Goal: Task Accomplishment & Management: Manage account settings

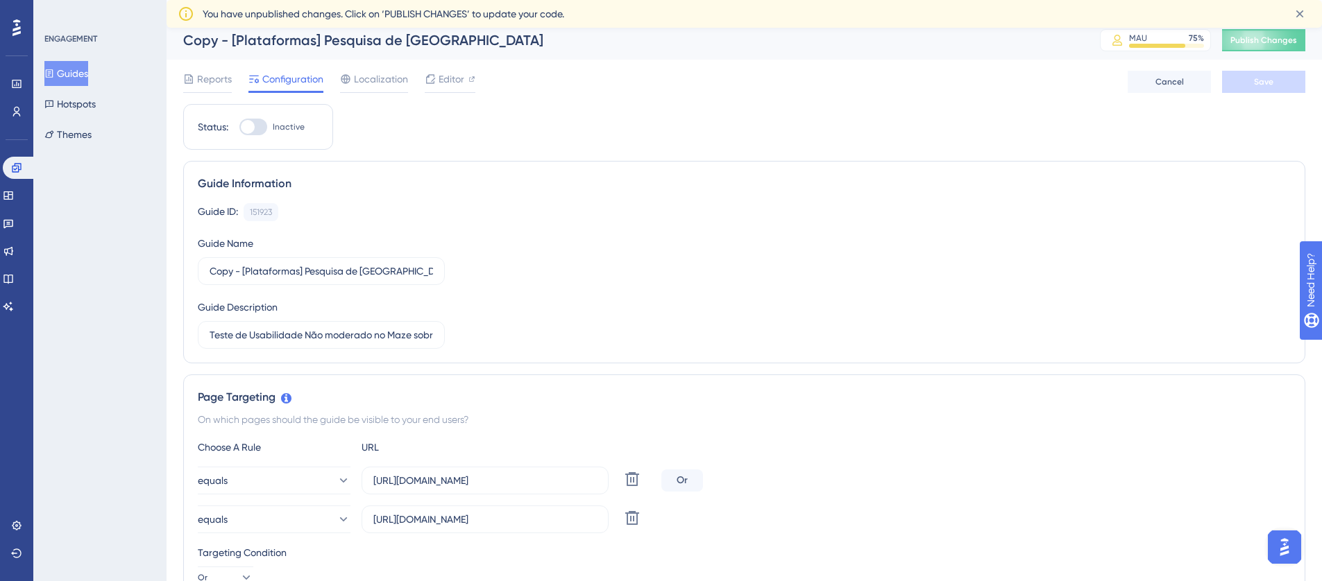
scroll to position [21, 0]
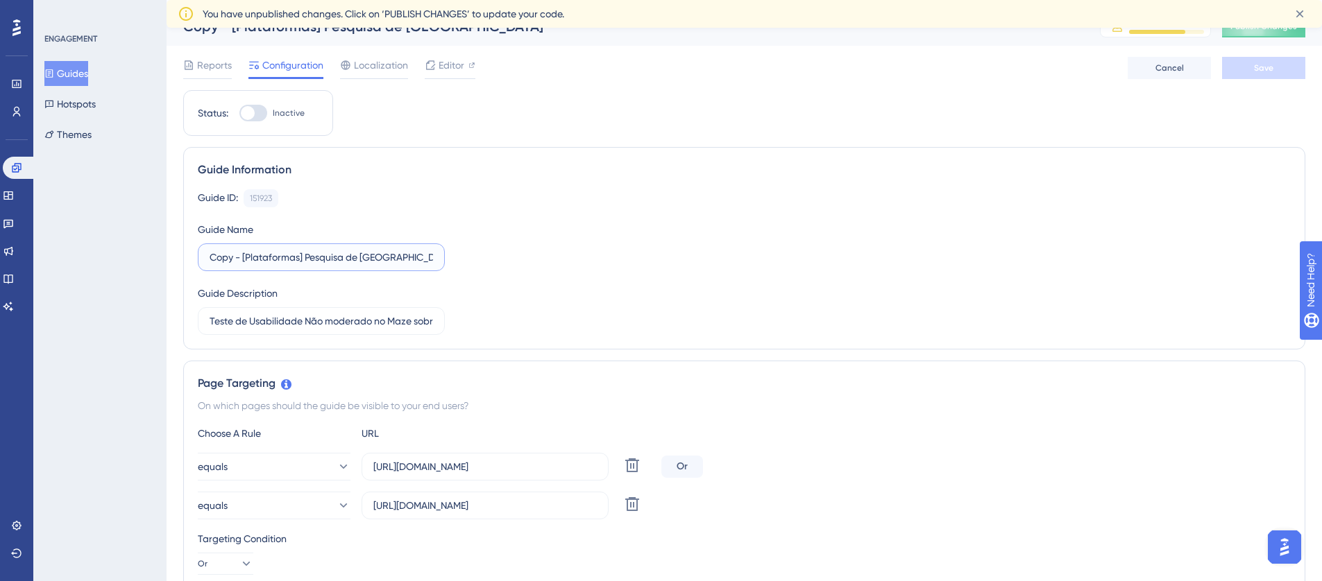
click at [316, 255] on input "Copy - [Plataformas] Pesquisa de [GEOGRAPHIC_DATA]" at bounding box center [320, 257] width 223 height 15
drag, startPoint x: 374, startPoint y: 257, endPoint x: 386, endPoint y: 258, distance: 11.8
click at [374, 257] on input "Copy - [Plataformas] Pesquisa de [GEOGRAPHIC_DATA]" at bounding box center [320, 257] width 223 height 15
drag, startPoint x: 418, startPoint y: 259, endPoint x: 182, endPoint y: 246, distance: 236.2
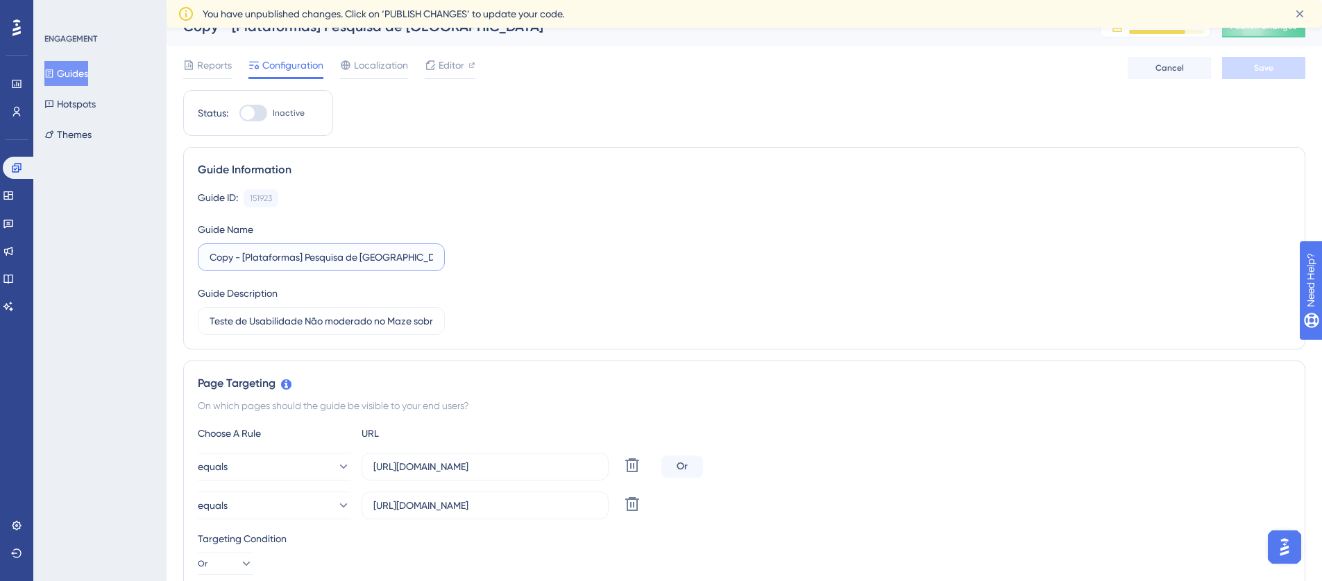
click at [183, 246] on div "Guide Information Guide ID: 151923 Copy Guide Name Copy - [Plataformas] Pesquis…" at bounding box center [744, 248] width 1122 height 203
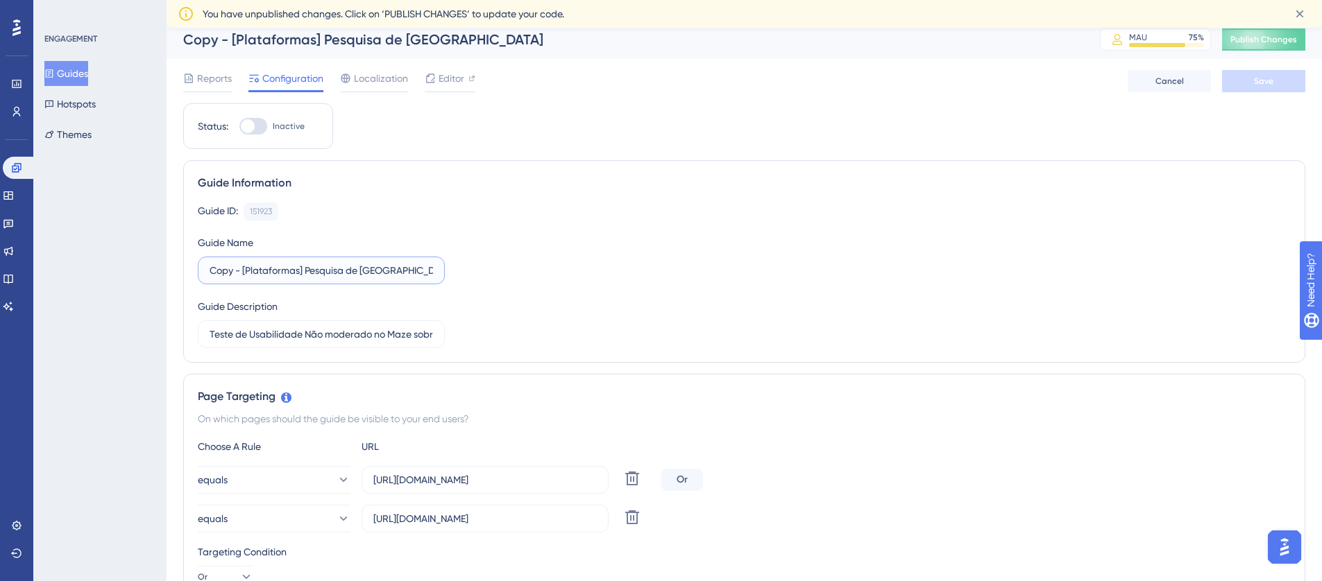
scroll to position [0, 0]
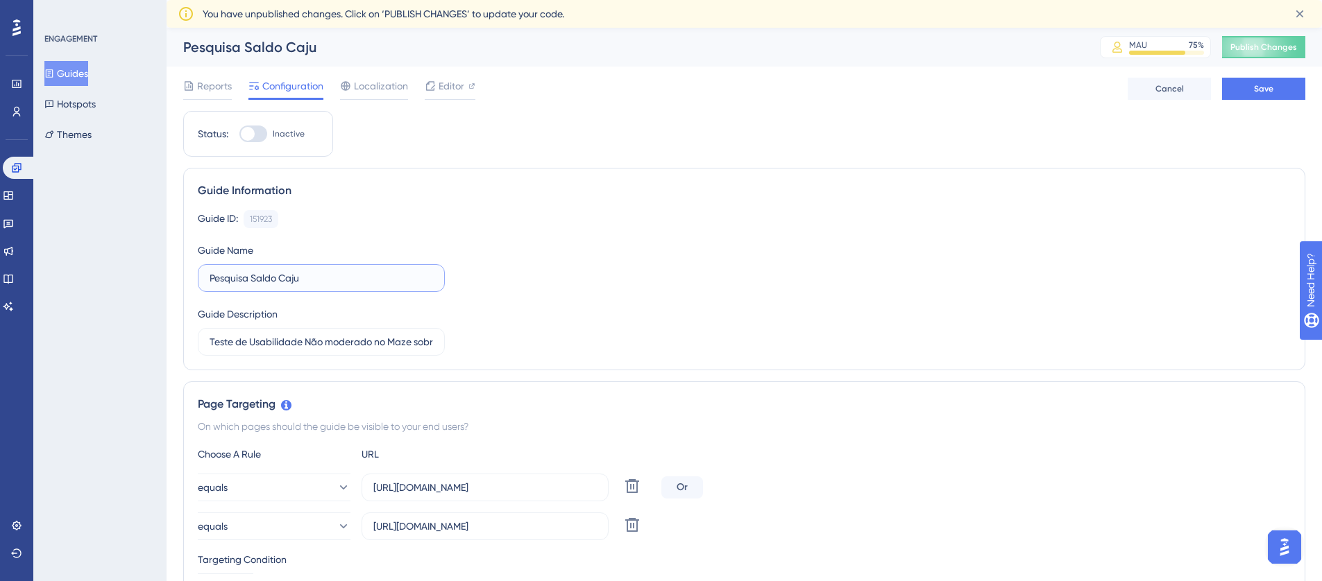
click at [210, 277] on input "Pesquisa Saldo Caju" at bounding box center [320, 278] width 223 height 15
type input "[Plataformas] Pesquisa Saldo Caju"
click at [388, 349] on input "Teste de Usabilidade Não moderado no Maze sobre novo pedido" at bounding box center [320, 341] width 223 height 15
drag, startPoint x: 395, startPoint y: 342, endPoint x: 605, endPoint y: 361, distance: 211.1
click at [604, 361] on div "Guide Information Guide ID: 151923 Copy Guide Name [Plataformas] Pesquisa Saldo…" at bounding box center [744, 269] width 1122 height 203
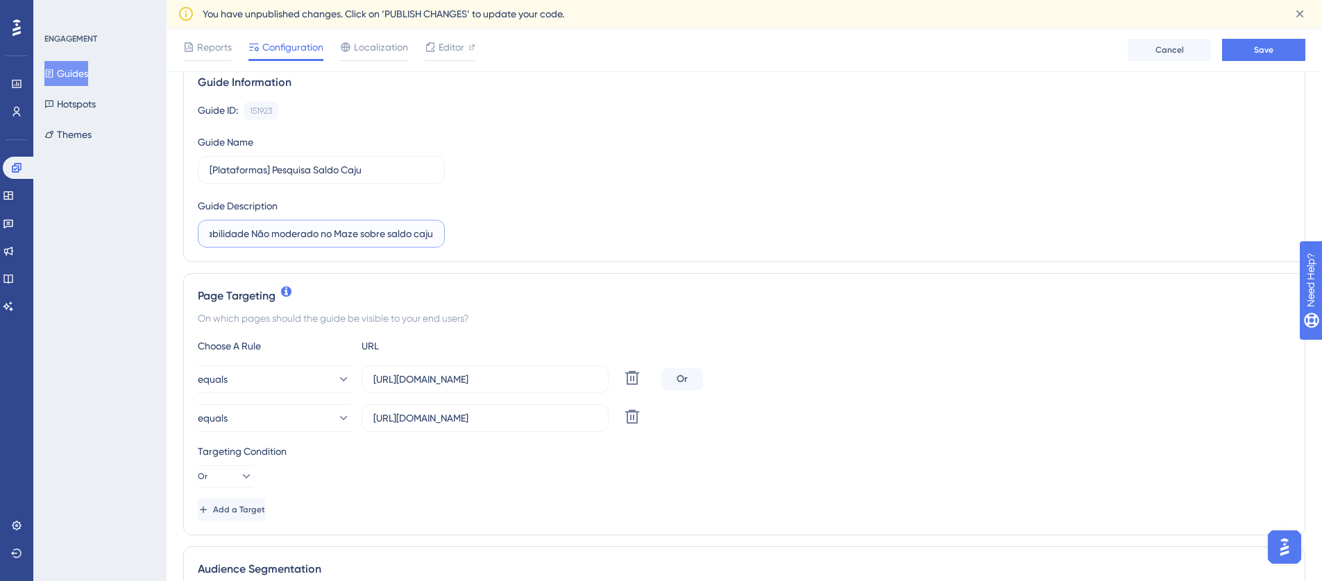
scroll to position [261, 0]
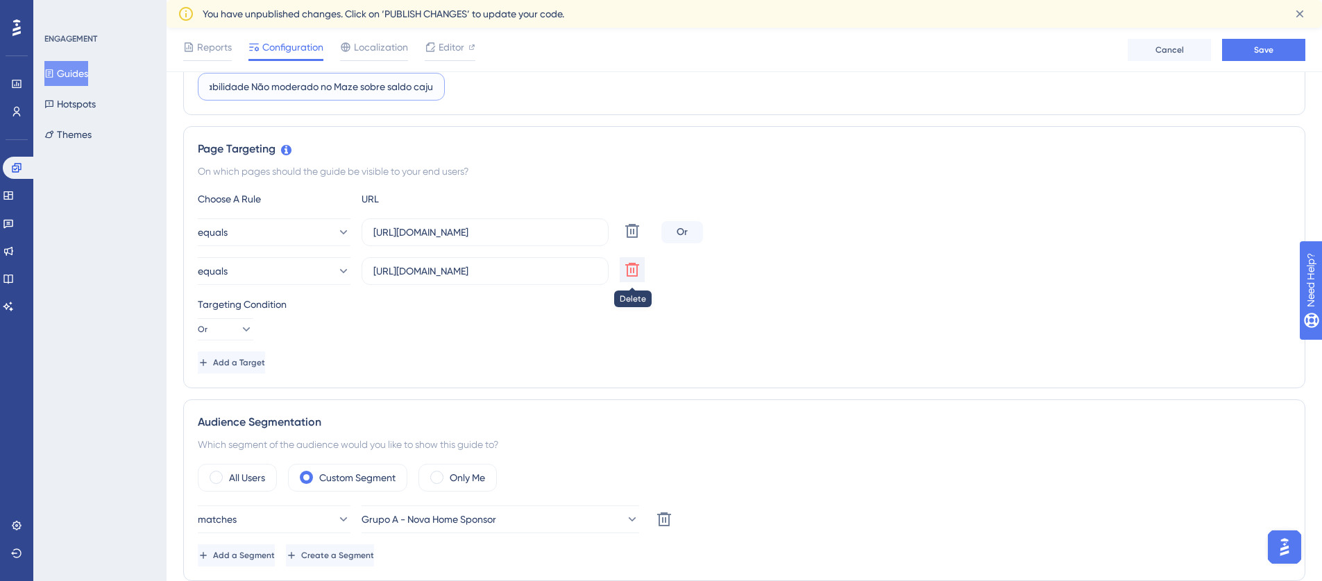
type input "Teste de Usabilidade Não moderado no Maze sobre saldo caju"
click at [638, 271] on icon at bounding box center [632, 270] width 17 height 17
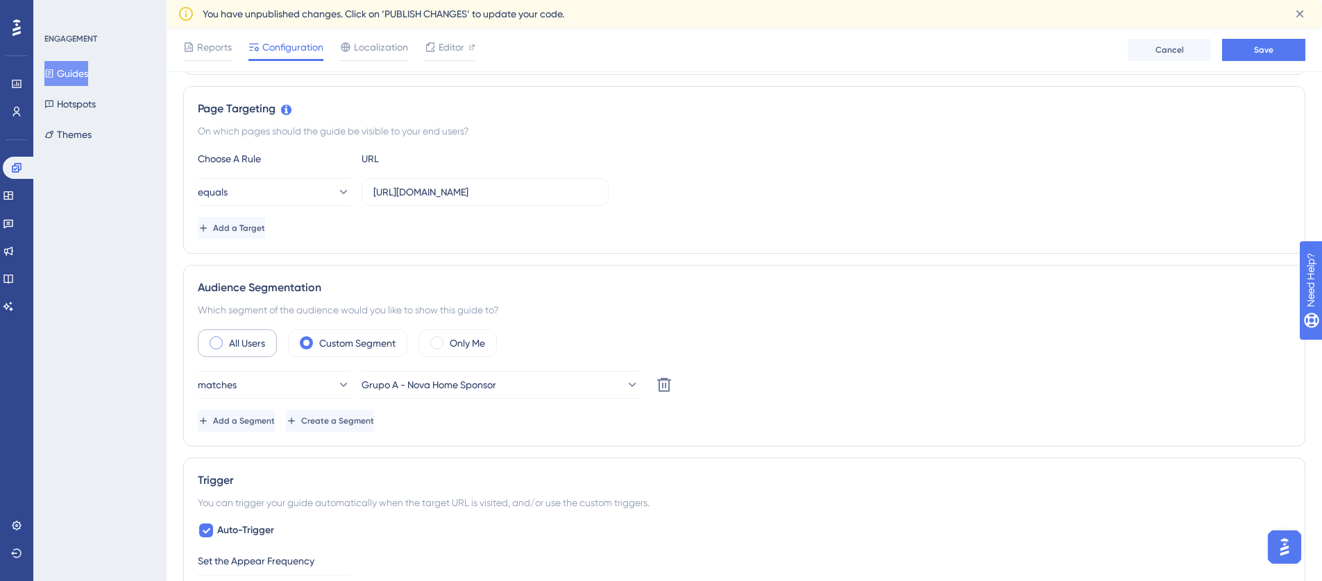
scroll to position [303, 0]
click at [250, 351] on div "All Users" at bounding box center [237, 341] width 79 height 28
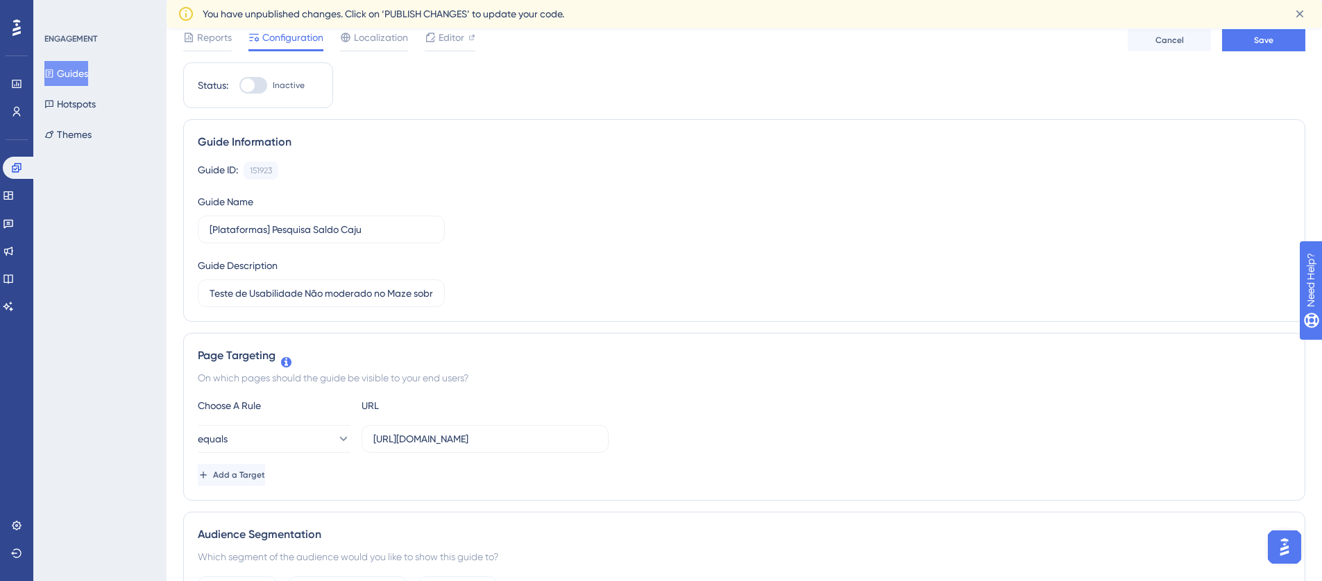
scroll to position [0, 0]
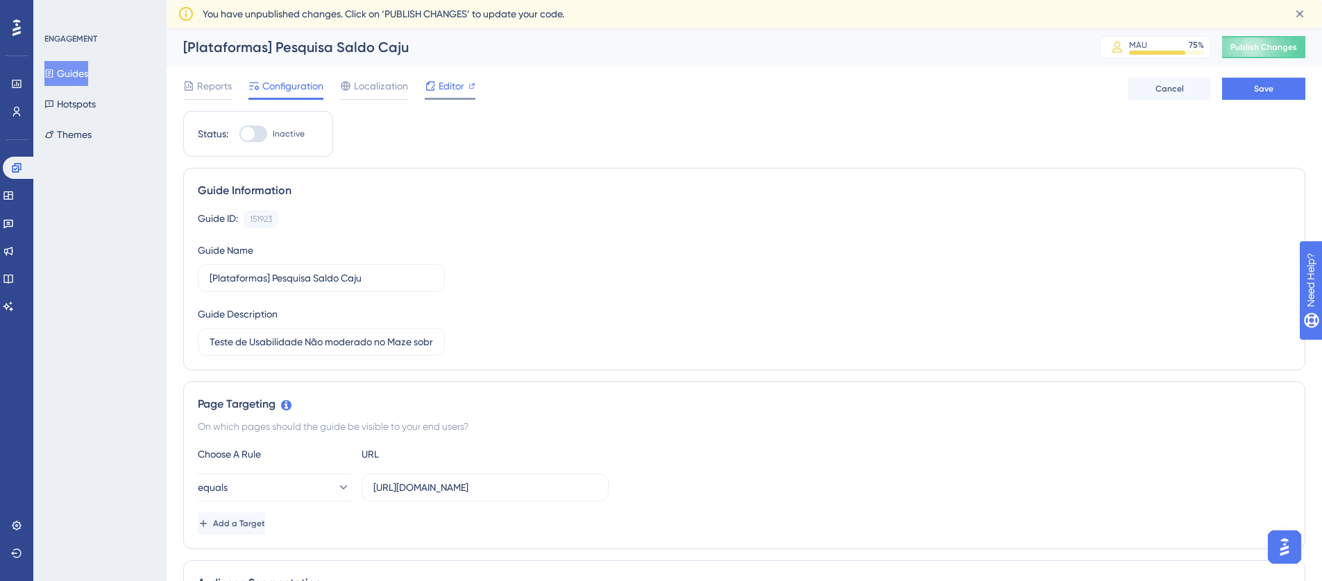
click at [442, 87] on span "Editor" at bounding box center [451, 86] width 26 height 17
click at [1267, 94] on span "Save" at bounding box center [1263, 88] width 19 height 11
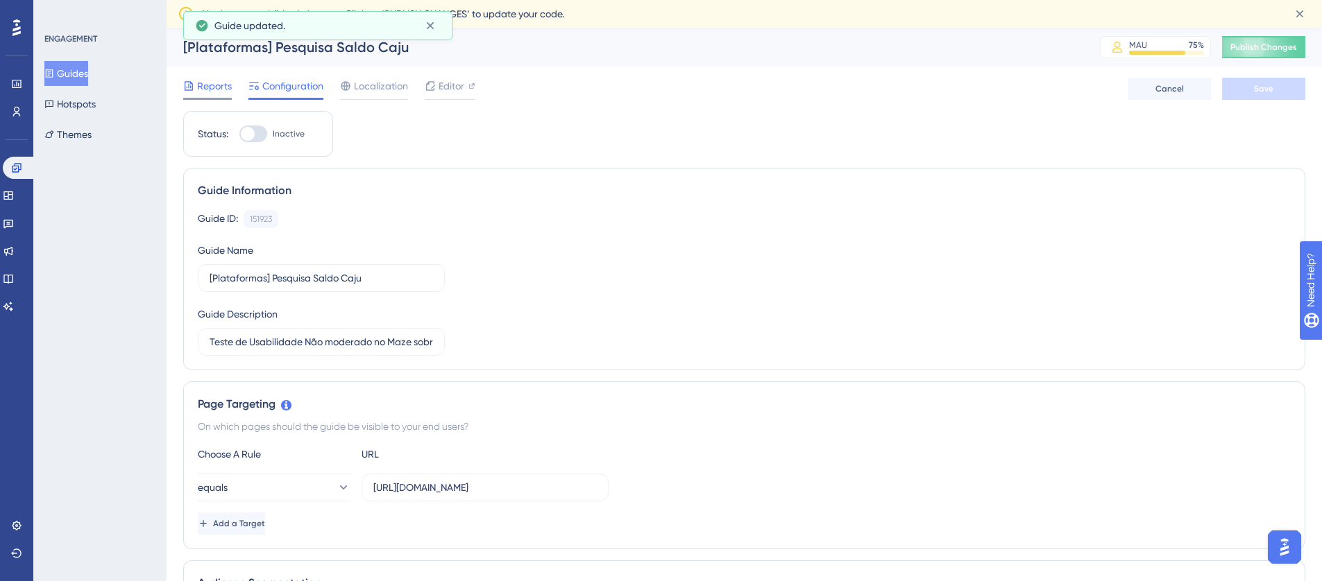
click at [215, 87] on span "Reports" at bounding box center [214, 86] width 35 height 17
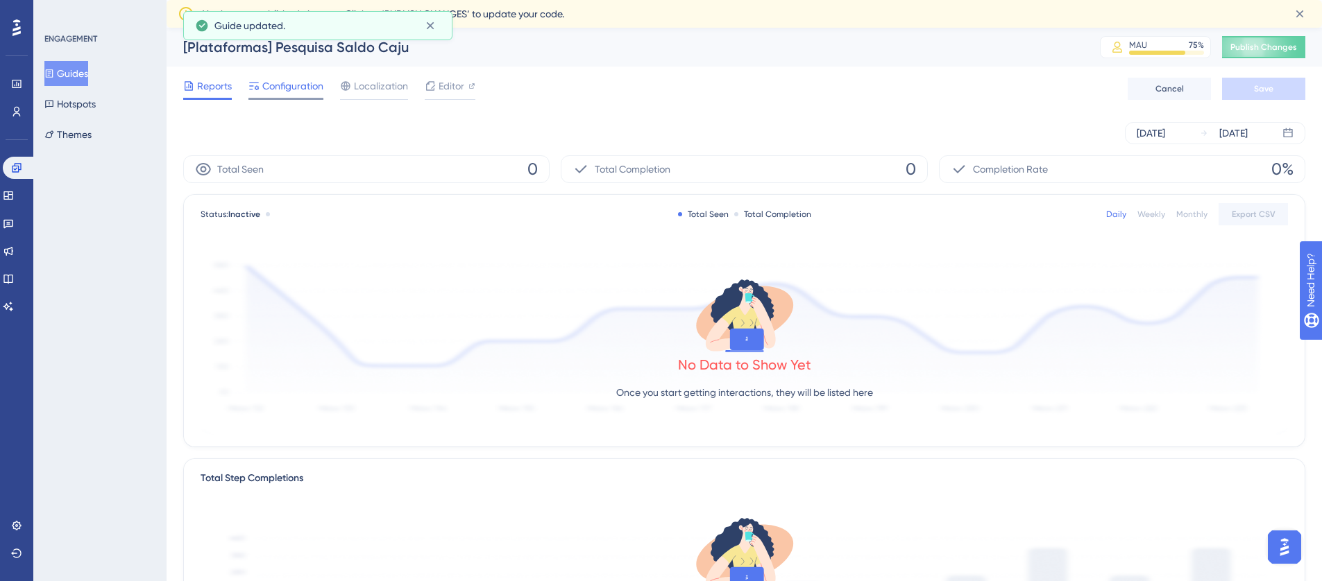
click at [257, 90] on icon at bounding box center [253, 85] width 11 height 11
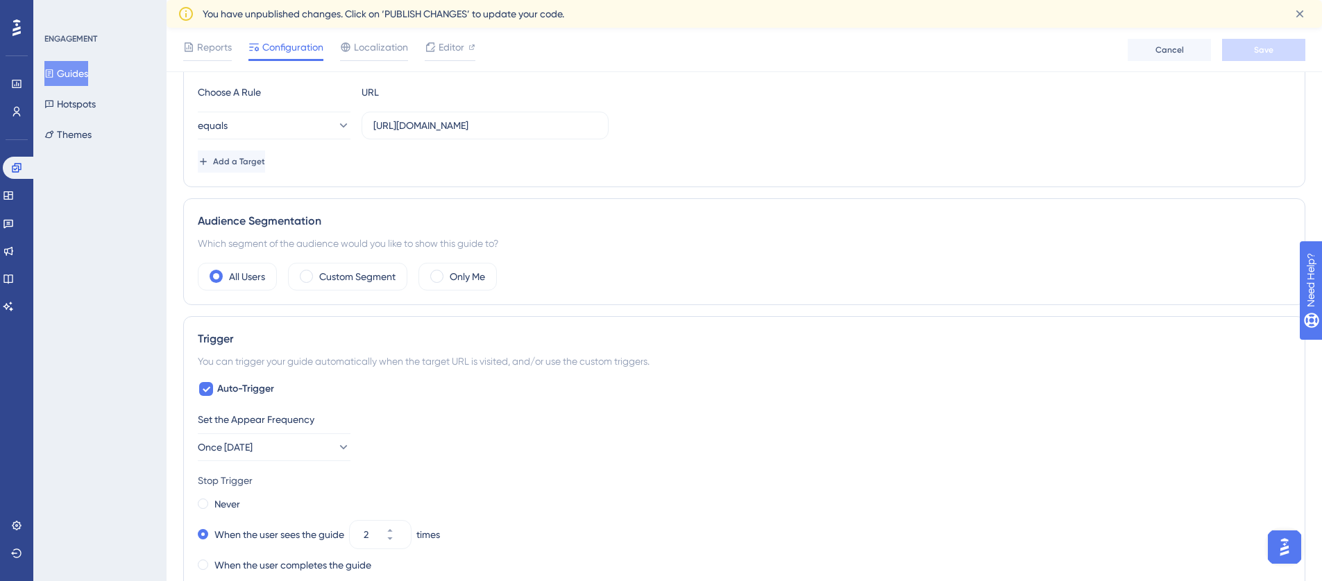
scroll to position [369, 0]
click at [364, 271] on label "Custom Segment" at bounding box center [357, 275] width 76 height 17
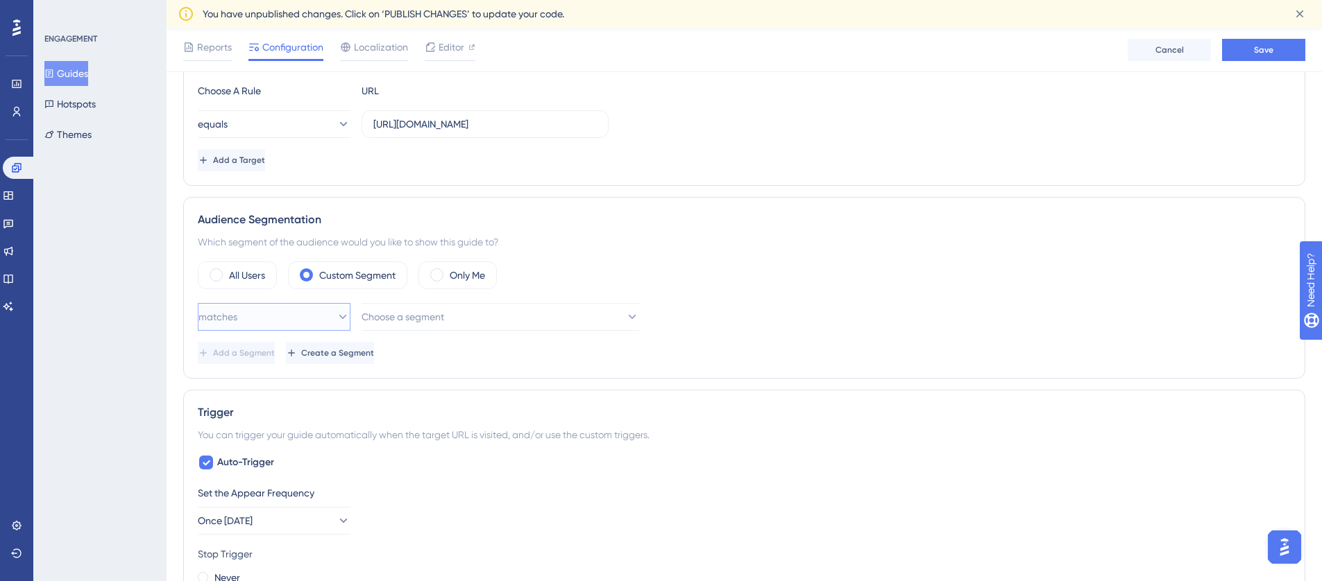
click at [310, 322] on button "matches" at bounding box center [274, 317] width 153 height 28
click at [289, 388] on div "doesn't match doesn't match" at bounding box center [274, 387] width 135 height 28
click at [407, 323] on span "Choose a segment" at bounding box center [403, 317] width 83 height 17
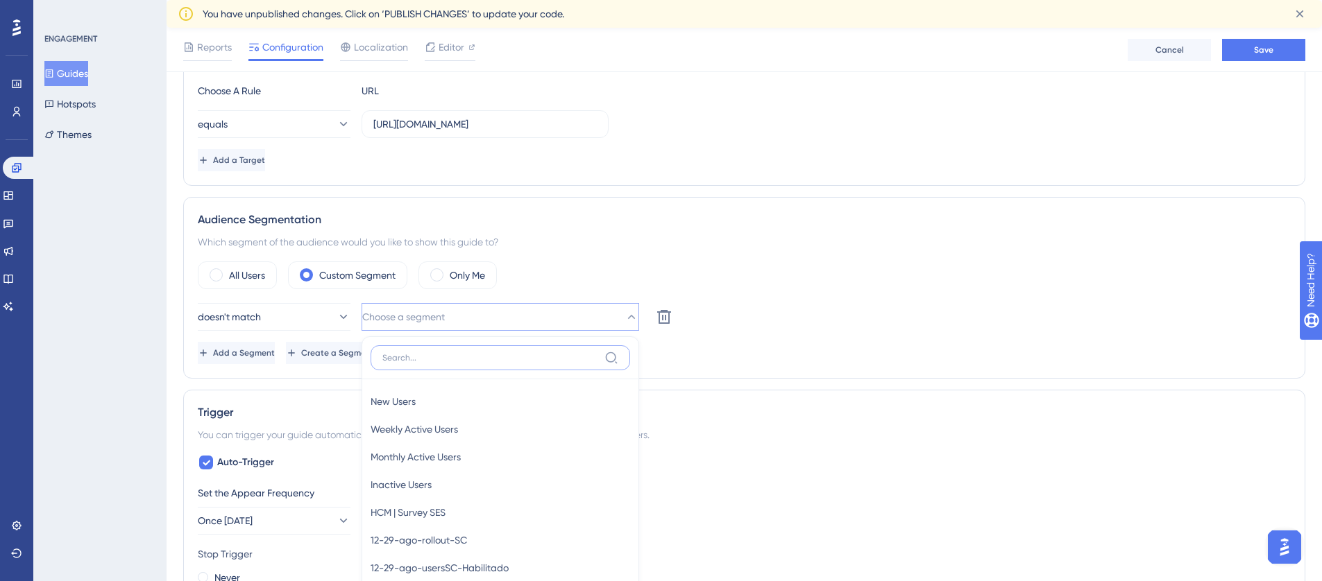
scroll to position [544, 0]
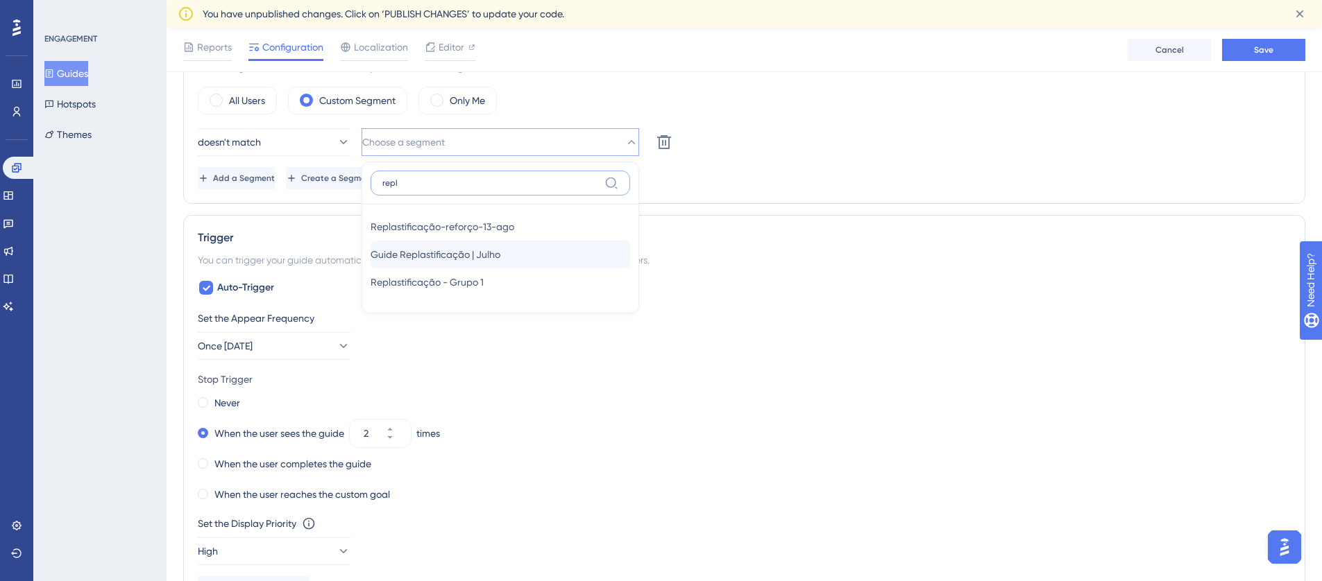
type input "repl"
click at [545, 257] on div "Guide Replastificação | Julho Guide Replastificação | Julho" at bounding box center [499, 255] width 259 height 28
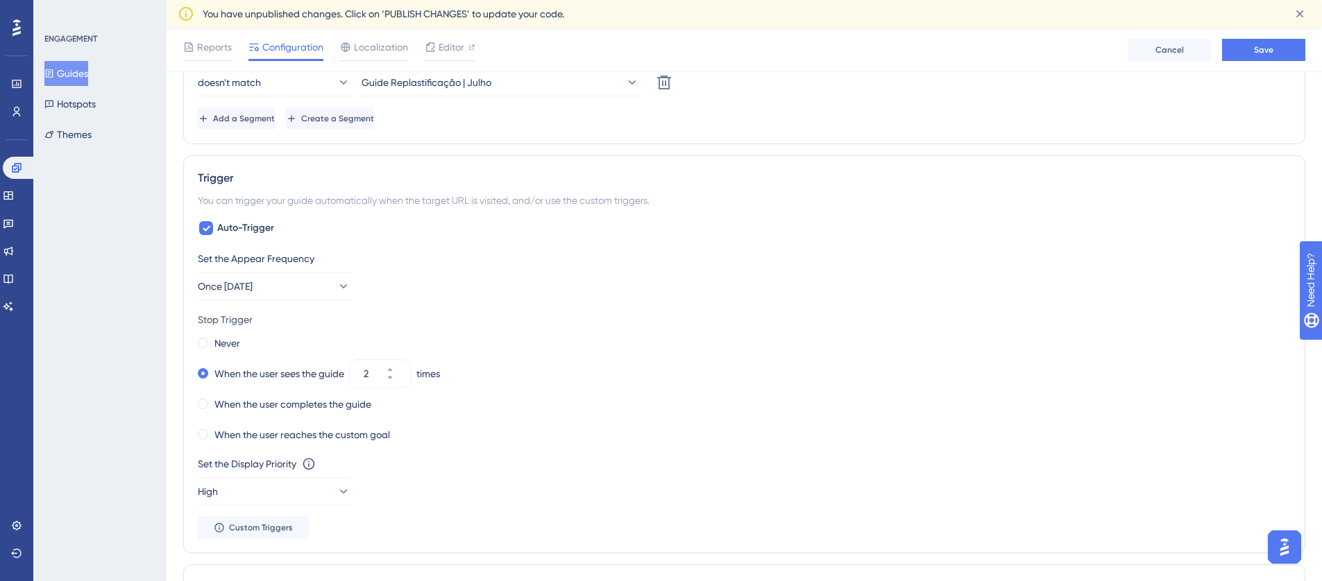
scroll to position [621, 0]
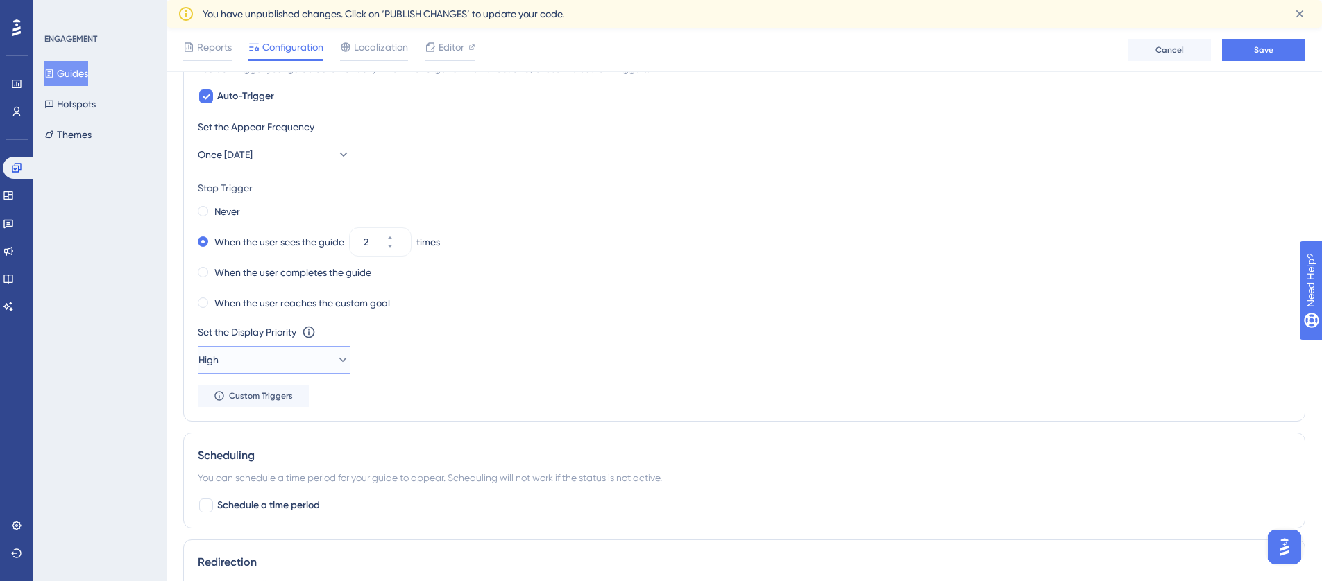
click at [309, 370] on button "High" at bounding box center [274, 360] width 153 height 28
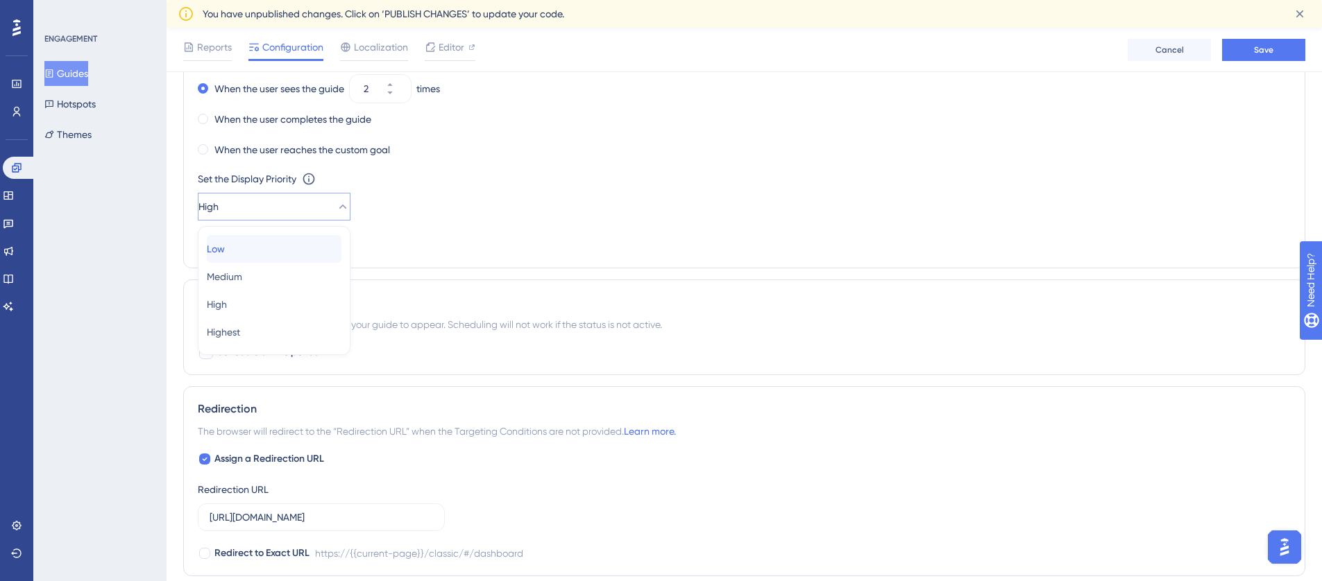
click at [262, 249] on div "Low Low" at bounding box center [274, 249] width 135 height 28
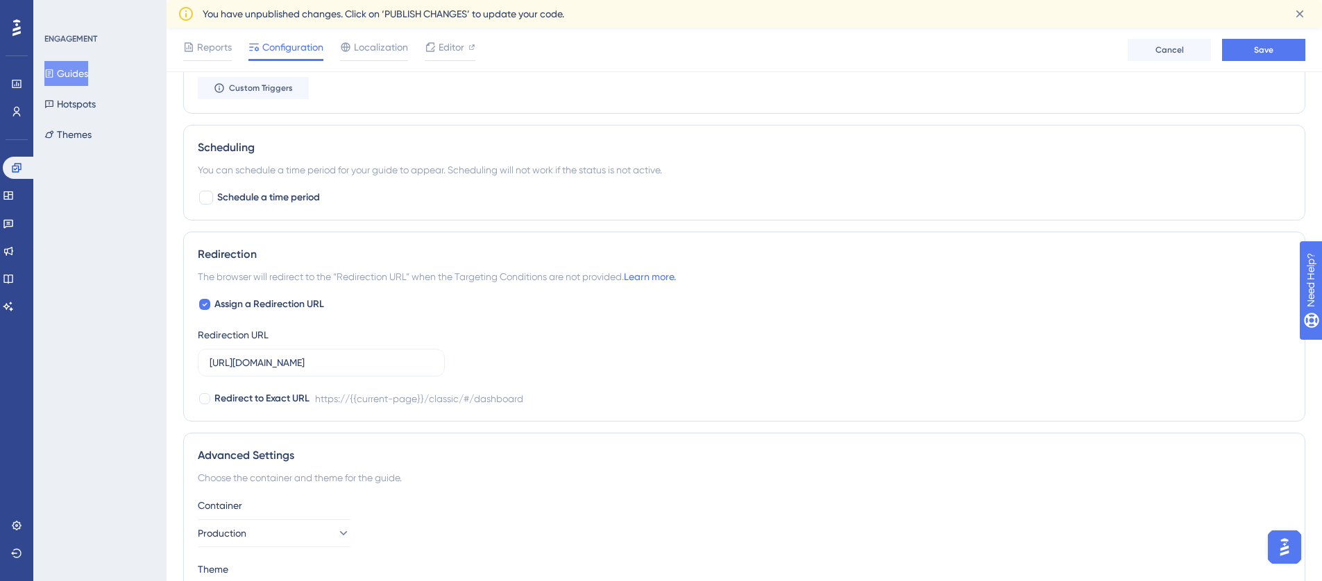
scroll to position [1033, 0]
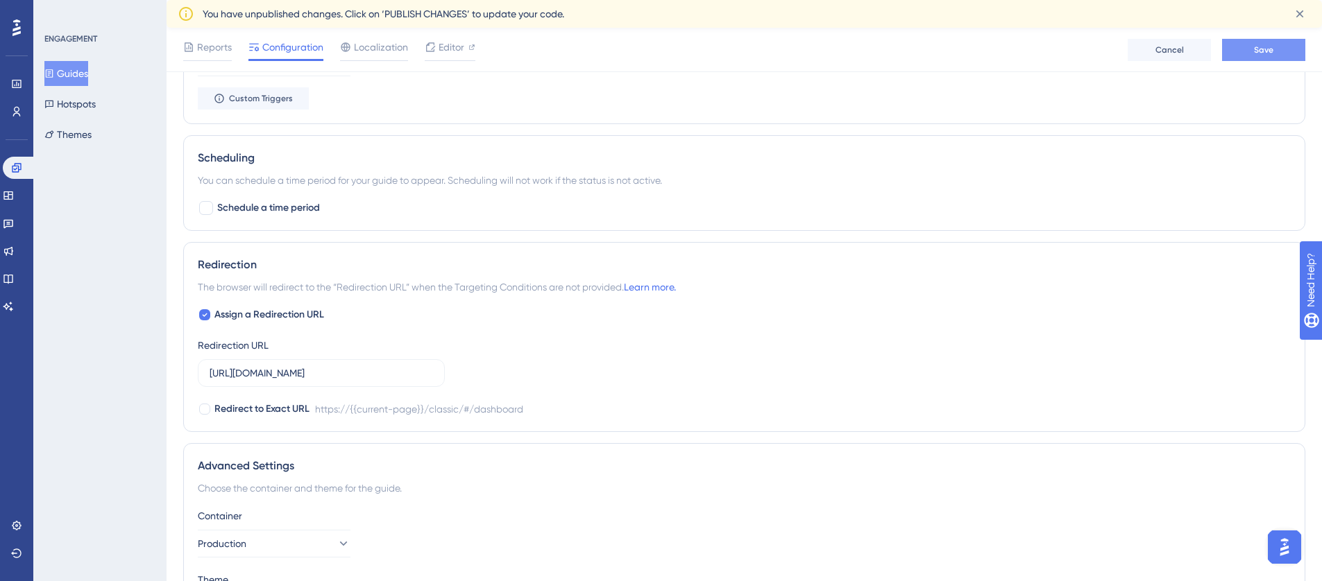
click at [1260, 56] on button "Save" at bounding box center [1263, 50] width 83 height 22
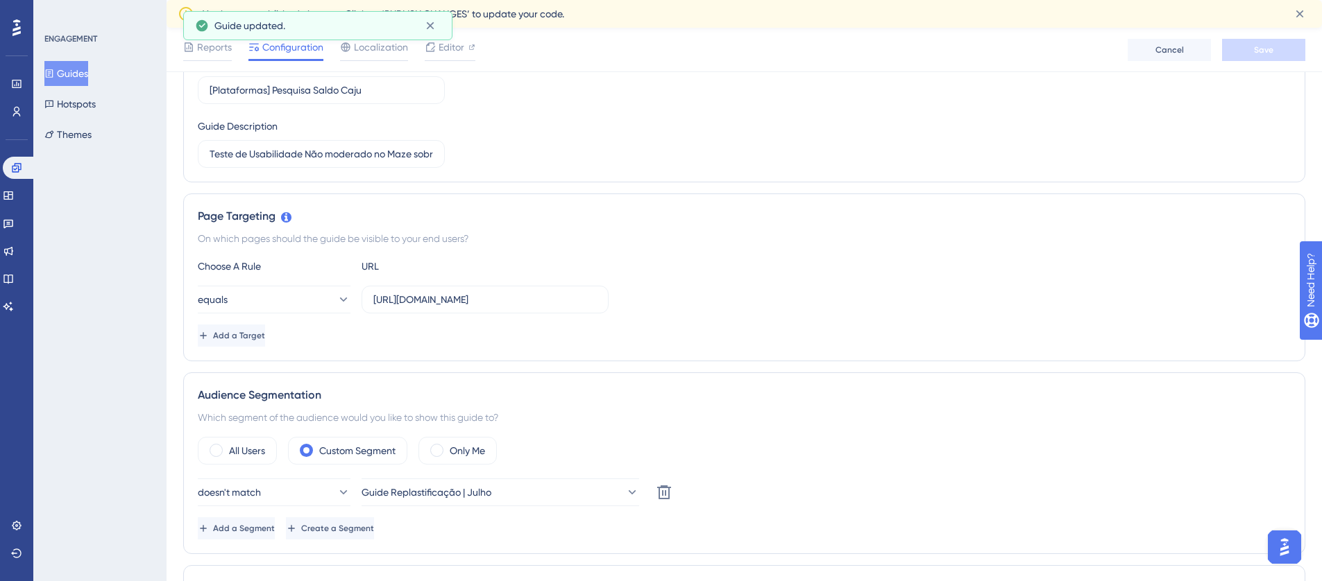
scroll to position [0, 0]
